Goal: Information Seeking & Learning: Learn about a topic

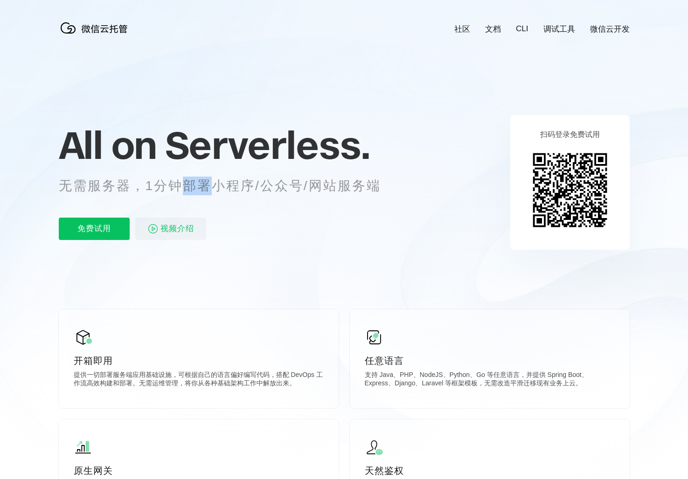
click at [174, 187] on p "无需服务器，1分钟部署小程序/公众号/网站服务端" at bounding box center [228, 186] width 339 height 19
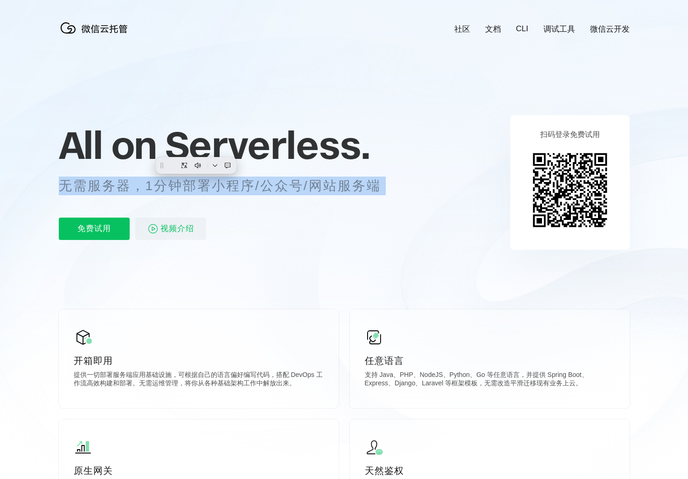
click at [174, 187] on p "无需服务器，1分钟部署小程序/公众号/网站服务端" at bounding box center [228, 186] width 339 height 19
click at [256, 187] on p "无需服务器，1分钟部署小程序/公众号/网站服务端" at bounding box center [228, 186] width 339 height 19
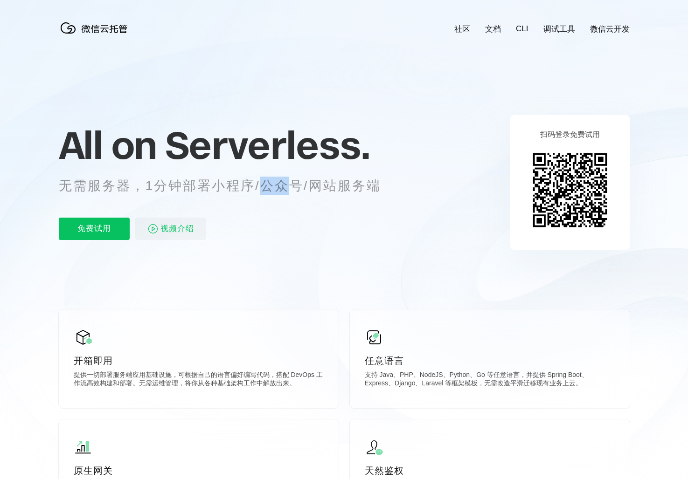
click at [256, 187] on p "无需服务器，1分钟部署小程序/公众号/网站服务端" at bounding box center [228, 186] width 339 height 19
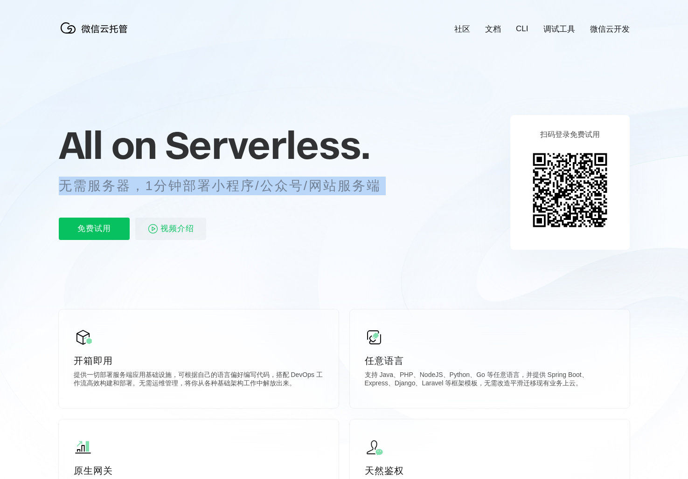
click at [258, 187] on p "无需服务器，1分钟部署小程序/公众号/网站服务端" at bounding box center [228, 186] width 339 height 19
click at [315, 187] on p "无需服务器，1分钟部署小程序/公众号/网站服务端" at bounding box center [228, 186] width 339 height 19
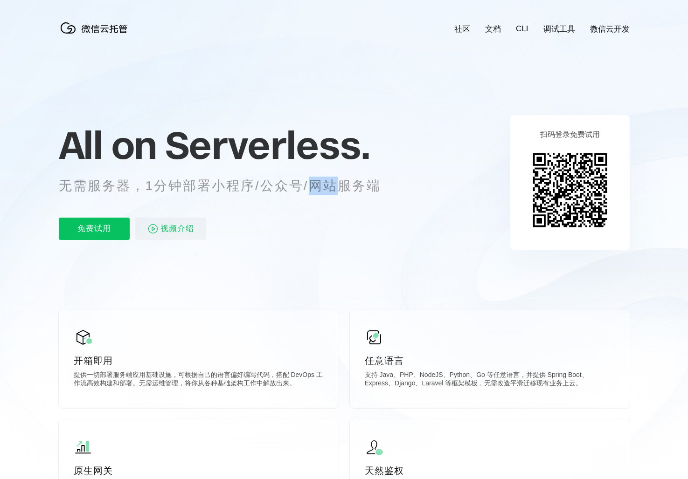
drag, startPoint x: 315, startPoint y: 187, endPoint x: 289, endPoint y: 188, distance: 25.6
click at [314, 187] on p "无需服务器，1分钟部署小程序/公众号/网站服务端" at bounding box center [228, 186] width 339 height 19
click at [282, 188] on p "无需服务器，1分钟部署小程序/公众号/网站服务端" at bounding box center [228, 186] width 339 height 19
drag, startPoint x: 282, startPoint y: 188, endPoint x: 260, endPoint y: 188, distance: 21.9
click at [260, 188] on p "无需服务器，1分钟部署小程序/公众号/网站服务端" at bounding box center [228, 186] width 339 height 19
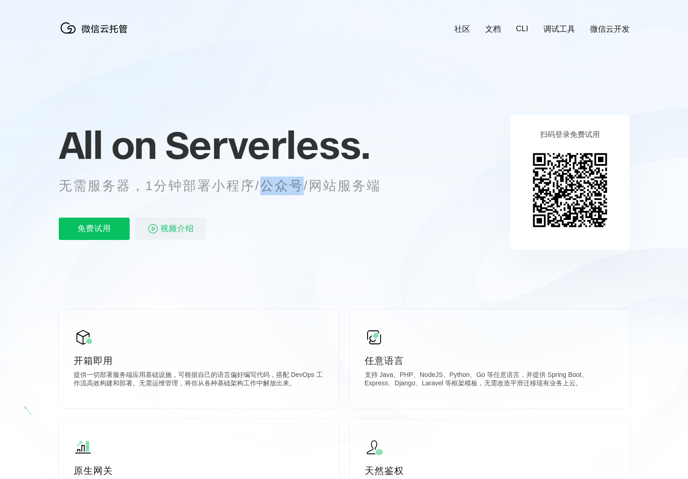
click at [260, 188] on p "无需服务器，1分钟部署小程序/公众号/网站服务端" at bounding box center [228, 186] width 339 height 19
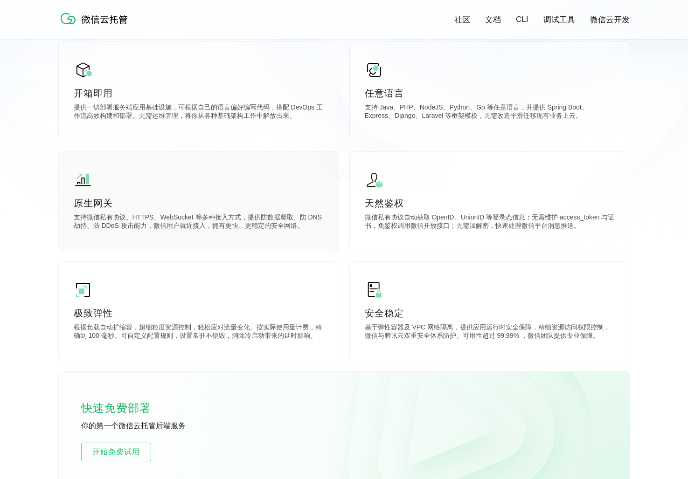
scroll to position [267, 0]
click at [142, 224] on p "支持微信私有协议、HTTPS、WebSocket 等多种接入方式，提供防数据爬取、防 DNS 劫持、防 DDoS 攻击能力，微信用户就近接入，拥有更快、更稳定…" at bounding box center [199, 222] width 250 height 19
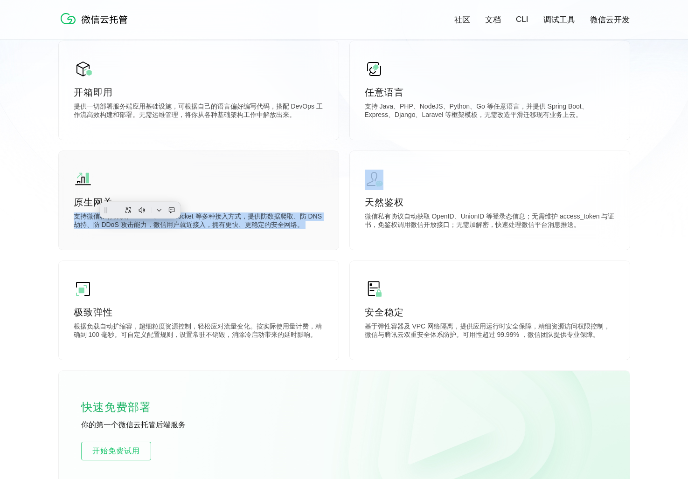
click at [142, 224] on p "支持微信私有协议、HTTPS、WebSocket 等多种接入方式，提供防数据爬取、防 DNS 劫持、防 DDoS 攻击能力，微信用户就近接入，拥有更快、更稳定…" at bounding box center [199, 222] width 250 height 19
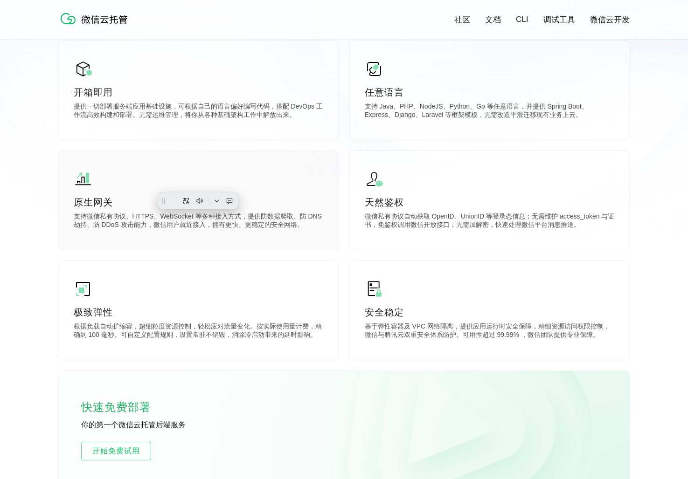
click at [207, 231] on p "支持微信私有协议、HTTPS、WebSocket 等多种接入方式，提供防数据爬取、防 DNS 劫持、防 DDoS 攻击能力，微信用户就近接入，拥有更快、更稳定…" at bounding box center [199, 222] width 250 height 19
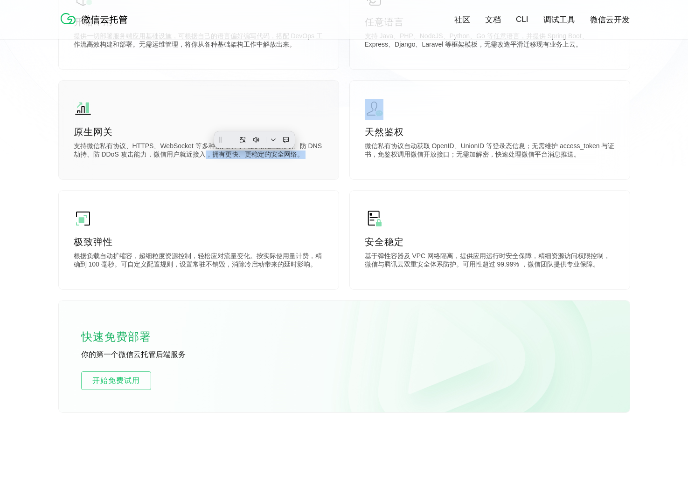
scroll to position [366, 0]
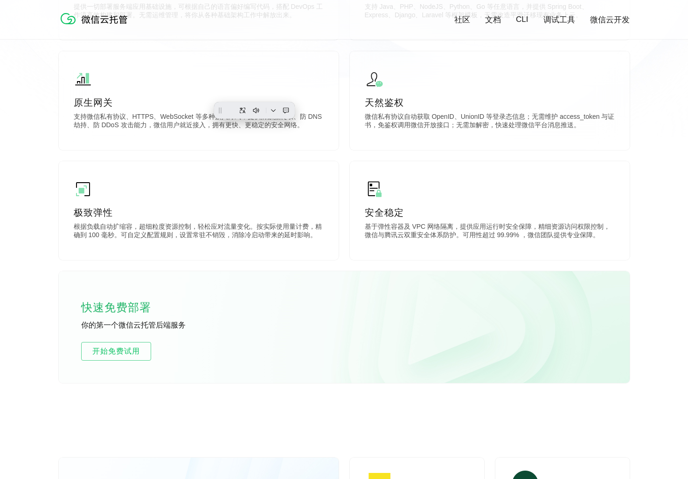
click at [149, 326] on p "你的第一个微信云托管后端服务" at bounding box center [151, 326] width 140 height 10
click at [148, 326] on p "你的第一个微信云托管后端服务" at bounding box center [151, 326] width 140 height 10
drag, startPoint x: 148, startPoint y: 326, endPoint x: 143, endPoint y: 332, distance: 7.9
click at [148, 327] on p "你的第一个微信云托管后端服务" at bounding box center [151, 326] width 140 height 10
click at [208, 330] on p "你的第一个微信云托管后端服务" at bounding box center [151, 326] width 140 height 10
